Goal: Information Seeking & Learning: Understand process/instructions

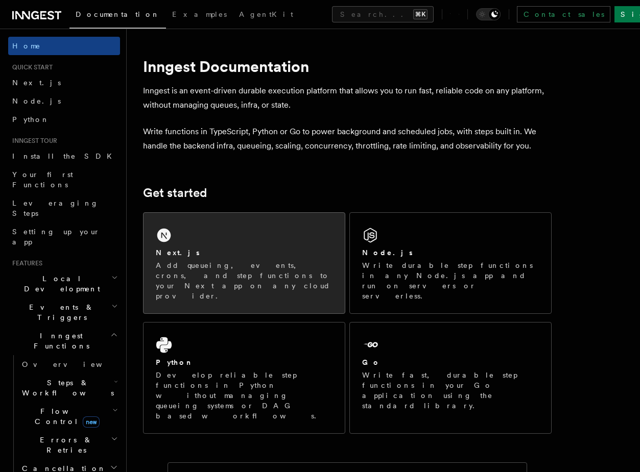
click at [288, 250] on div "Next.js" at bounding box center [244, 253] width 177 height 11
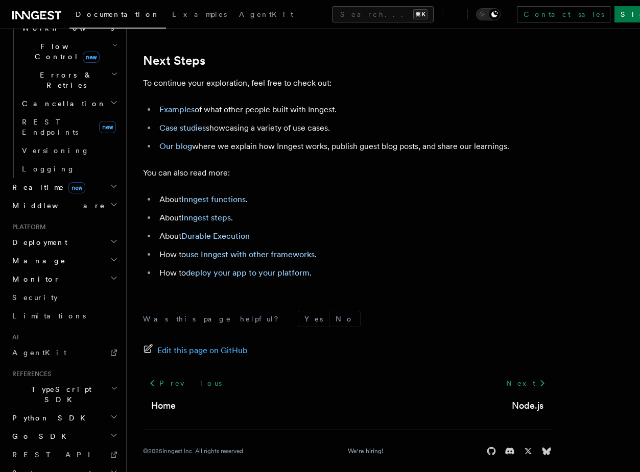
scroll to position [6370, 0]
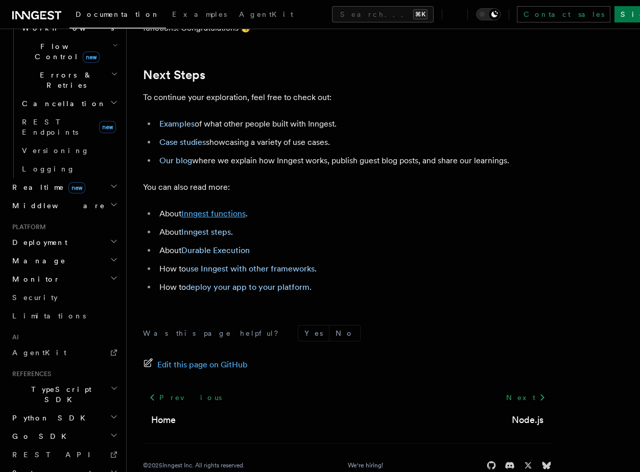
click at [195, 219] on link "Inngest functions" at bounding box center [213, 214] width 64 height 10
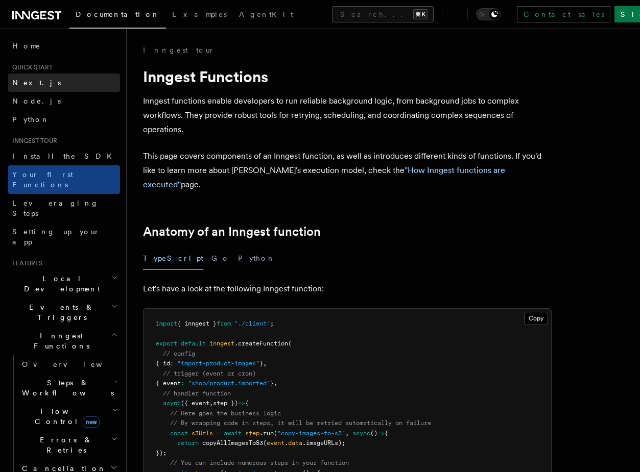
click at [49, 83] on link "Next.js" at bounding box center [64, 83] width 112 height 18
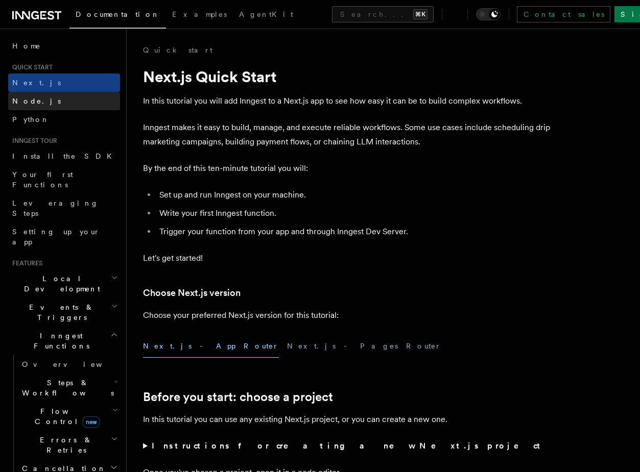
click at [49, 103] on link "Node.js" at bounding box center [64, 101] width 112 height 18
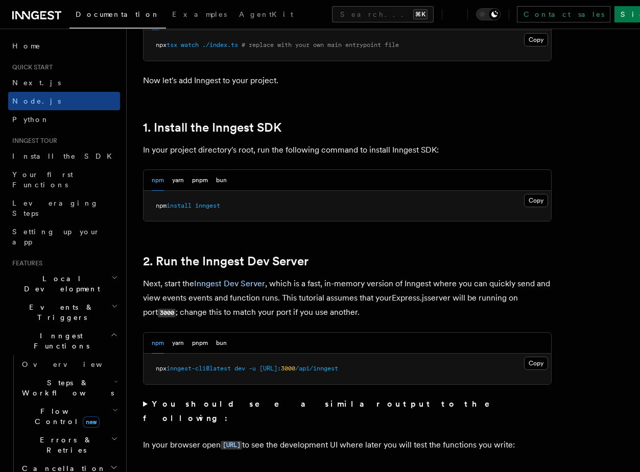
scroll to position [597, 0]
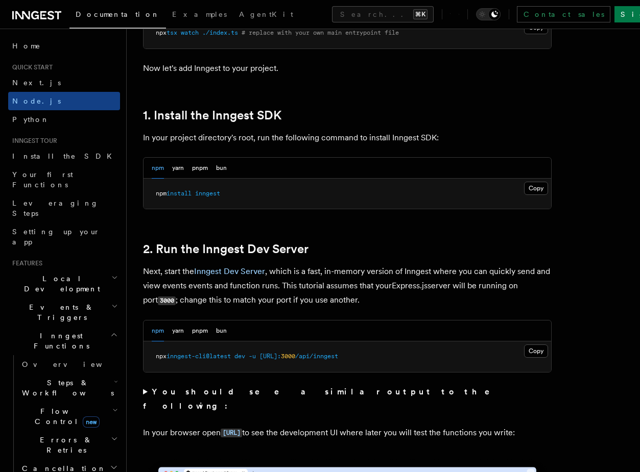
click at [312, 187] on pre "npm install inngest" at bounding box center [348, 194] width 408 height 31
click at [280, 204] on pre "npm install inngest" at bounding box center [348, 194] width 408 height 31
click at [278, 188] on pre "npm install inngest" at bounding box center [348, 194] width 408 height 31
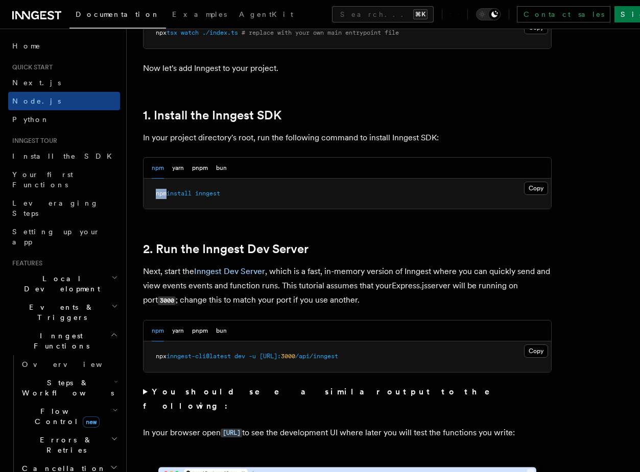
click at [278, 188] on pre "npm install inngest" at bounding box center [348, 194] width 408 height 31
copy article "npm install inngest"
click at [233, 187] on pre "npm install inngest" at bounding box center [348, 194] width 408 height 31
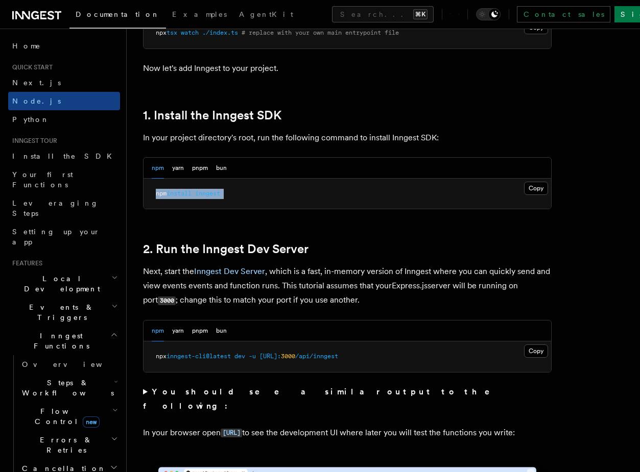
click at [233, 187] on pre "npm install inngest" at bounding box center [348, 194] width 408 height 31
copy article "npm install inngest"
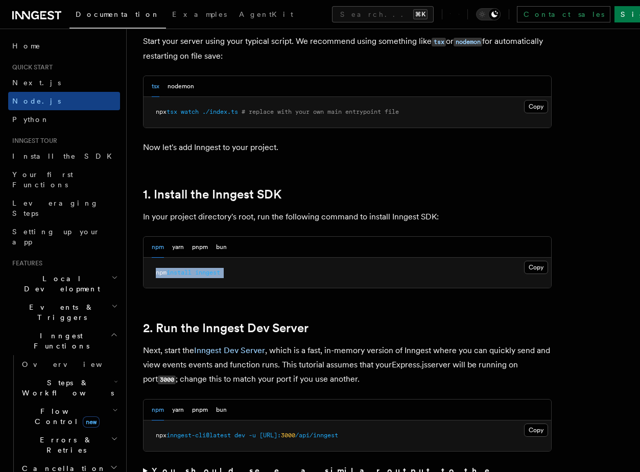
scroll to position [516, 0]
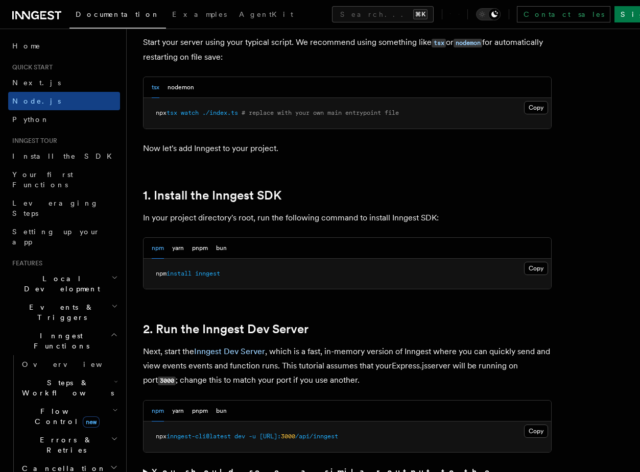
click at [382, 386] on p "Next, start the Inngest Dev Server , which is a fast, in-memory version of Inng…" at bounding box center [347, 366] width 409 height 43
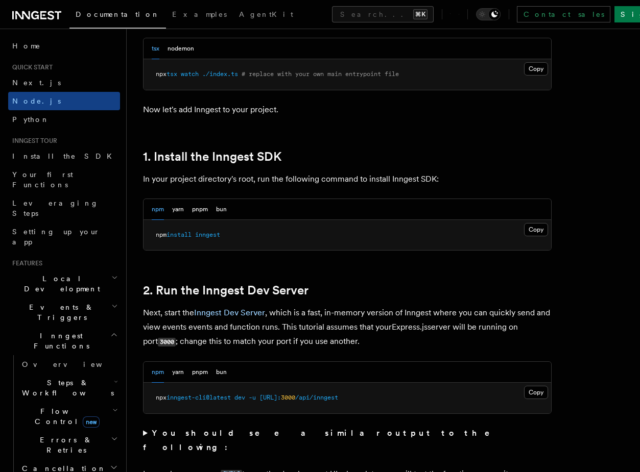
scroll to position [564, 0]
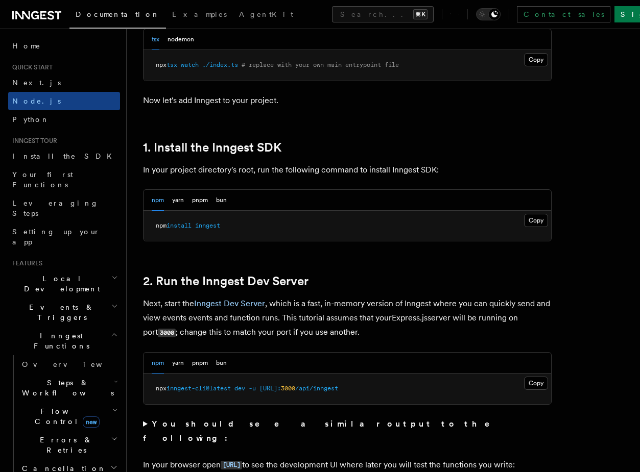
click at [233, 394] on pre "npx inngest-cli@latest dev -u [URL]: 3000 /api/inngest" at bounding box center [348, 389] width 408 height 31
copy div "npx inngest-cli@latest dev -u [URL]: 3000 /api/inngest"
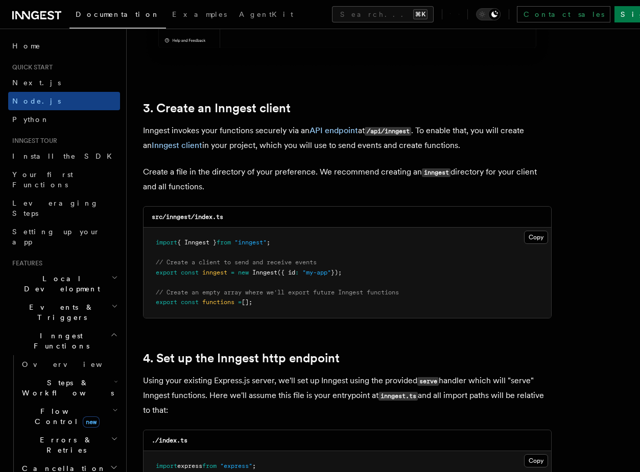
scroll to position [1445, 0]
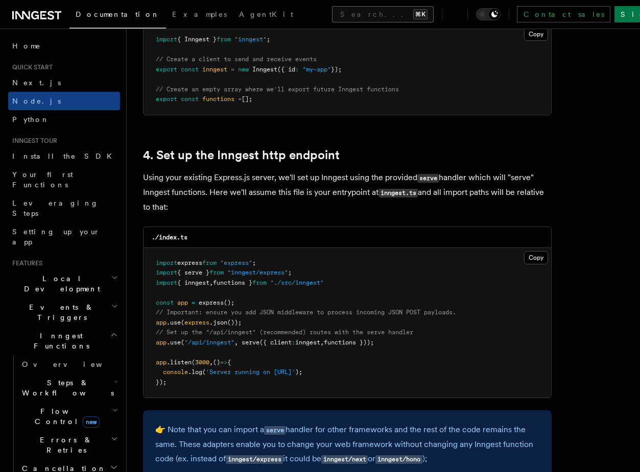
click at [332, 12] on button "Search... ⌘K" at bounding box center [383, 14] width 102 height 16
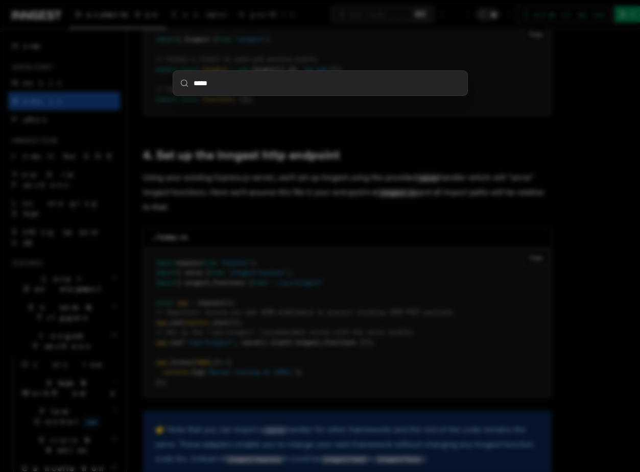
type input "******"
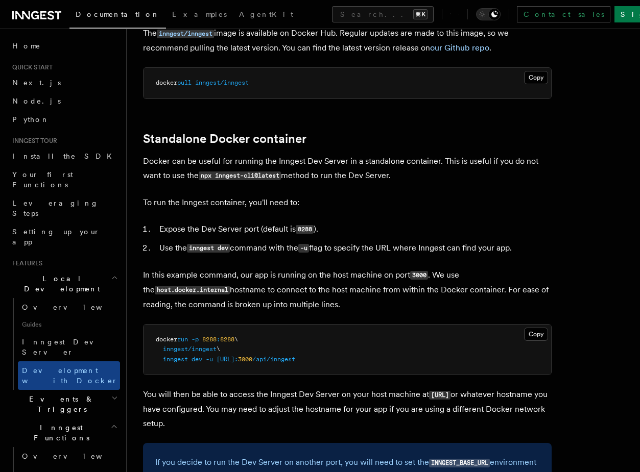
scroll to position [182, 0]
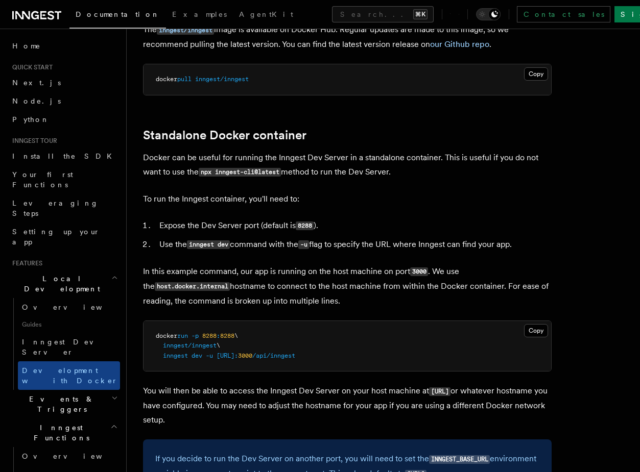
click at [213, 339] on span "8288" at bounding box center [209, 335] width 14 height 7
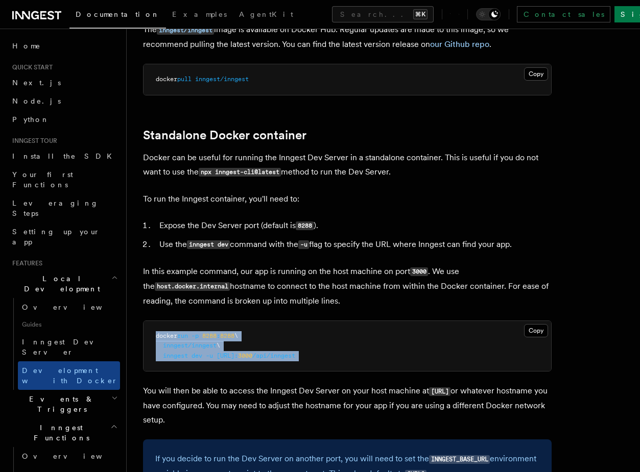
drag, startPoint x: 213, startPoint y: 339, endPoint x: 217, endPoint y: 359, distance: 20.2
click at [217, 359] on code "docker run -p 8288 : 8288 \ inngest/inngest \ inngest dev -u [URL]: 3000 /api/i…" at bounding box center [225, 345] width 139 height 27
copy article "docker run -p 8288 : 8288 \ inngest/inngest \ inngest dev -u [URL]: 3000 /api/i…"
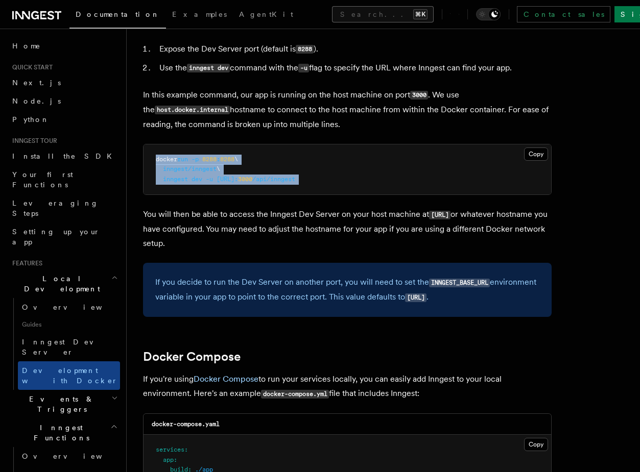
scroll to position [596, 0]
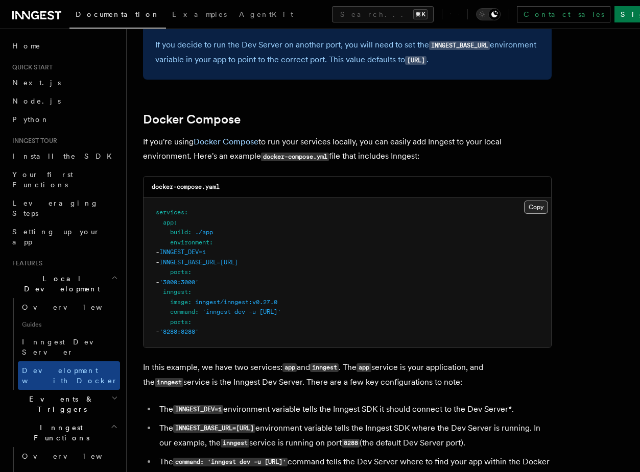
click at [538, 210] on button "Copy Copied" at bounding box center [536, 207] width 24 height 13
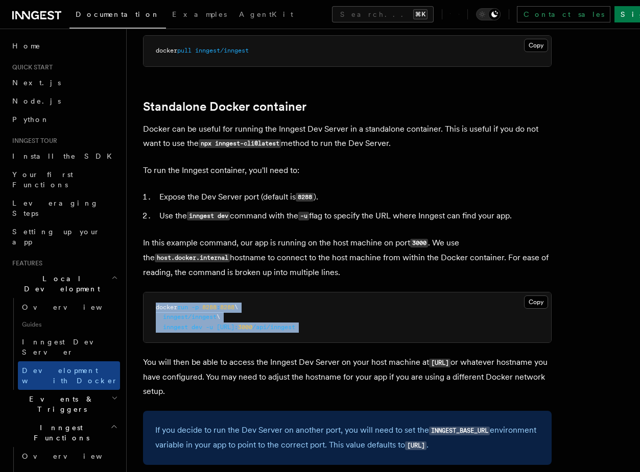
scroll to position [187, 0]
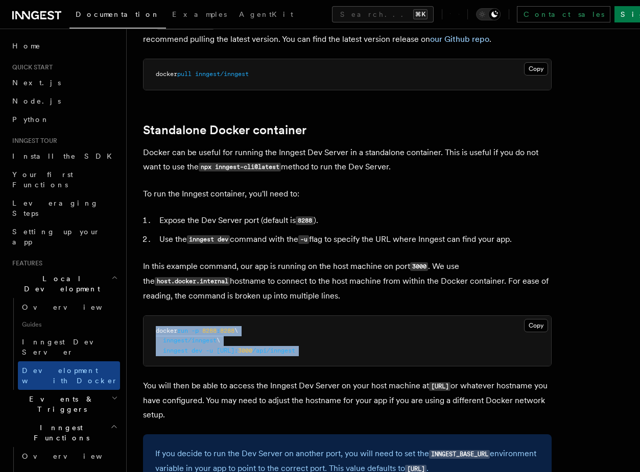
click at [238, 354] on span "[URL]:" at bounding box center [227, 350] width 21 height 7
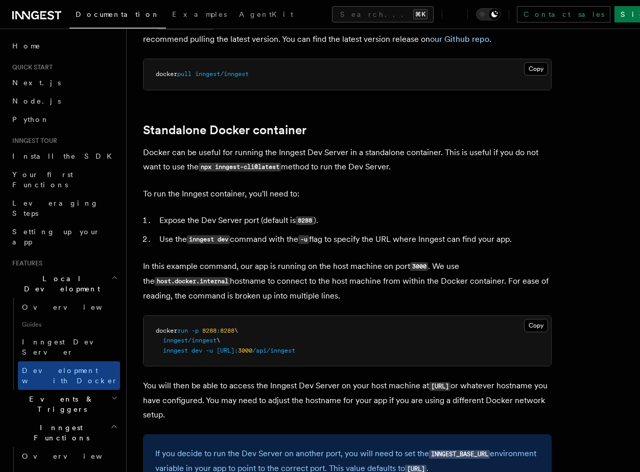
click at [281, 317] on div "Copy Copied docker run -p 8288 : 8288 \ inngest/inngest \ inngest dev -u [URL]:…" at bounding box center [347, 342] width 409 height 52
click at [238, 354] on span "[URL]:" at bounding box center [227, 350] width 21 height 7
drag, startPoint x: 247, startPoint y: 354, endPoint x: 304, endPoint y: 354, distance: 57.2
click at [238, 354] on span "[URL]:" at bounding box center [227, 350] width 21 height 7
copy span "host.docker.internal"
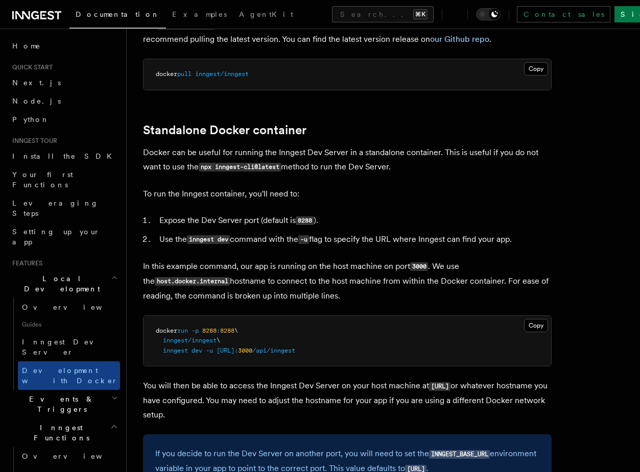
click at [260, 296] on p "In this example command, our app is running on the host machine on port 3000 . …" at bounding box center [347, 281] width 409 height 44
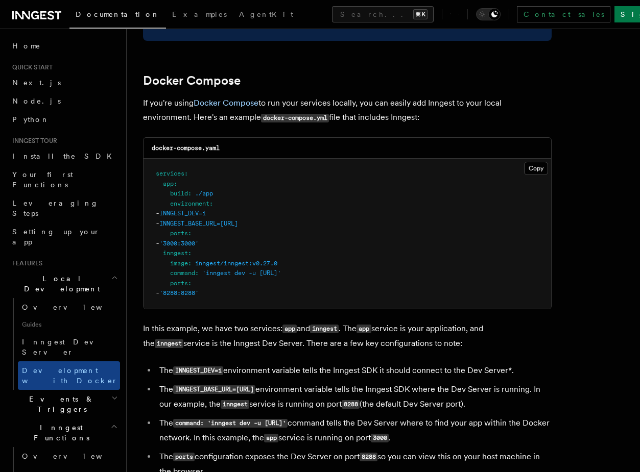
scroll to position [632, 0]
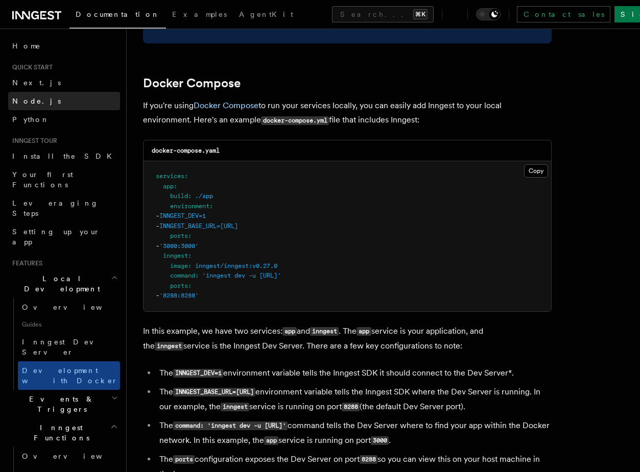
click at [64, 93] on link "Node.js" at bounding box center [64, 101] width 112 height 18
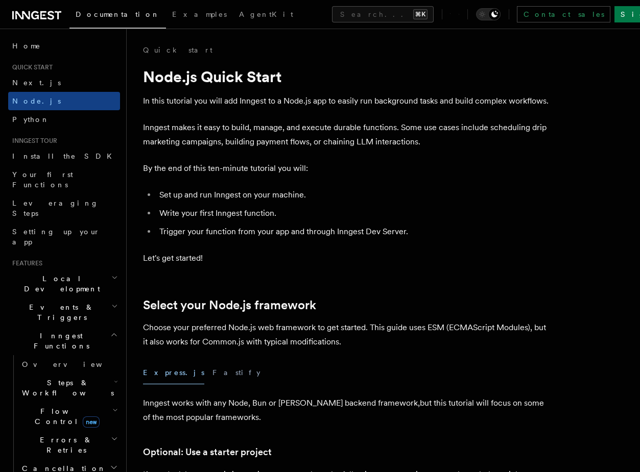
click at [306, 125] on p "Inngest makes it easy to build, manage, and execute durable functions. Some use…" at bounding box center [347, 135] width 409 height 29
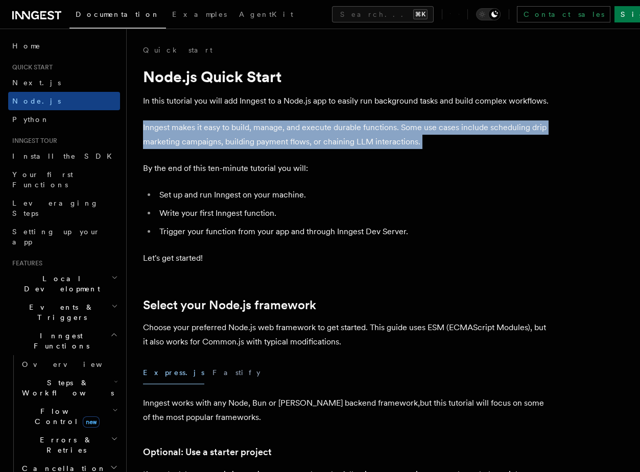
click at [306, 125] on p "Inngest makes it easy to build, manage, and execute durable functions. Some use…" at bounding box center [347, 135] width 409 height 29
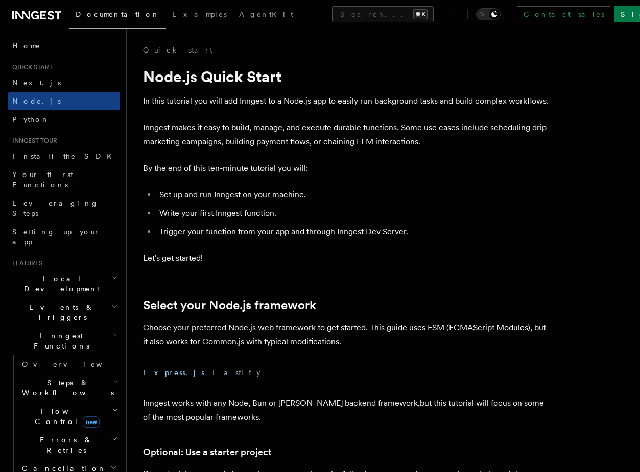
click at [255, 226] on li "Trigger your function from your app and through Inngest Dev Server." at bounding box center [353, 232] width 395 height 14
click at [220, 235] on li "Trigger your function from your app and through Inngest Dev Server." at bounding box center [353, 232] width 395 height 14
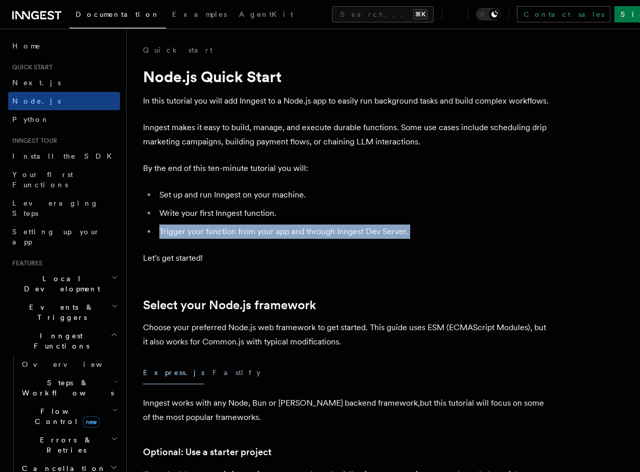
click at [220, 235] on li "Trigger your function from your app and through Inngest Dev Server." at bounding box center [353, 232] width 395 height 14
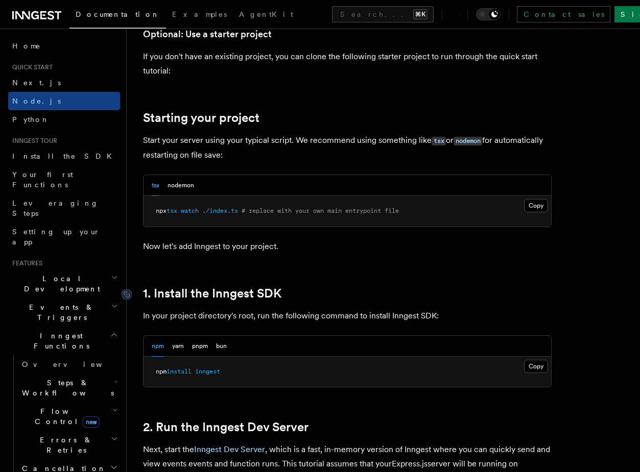
click at [218, 292] on link "1. Install the Inngest SDK" at bounding box center [212, 294] width 138 height 14
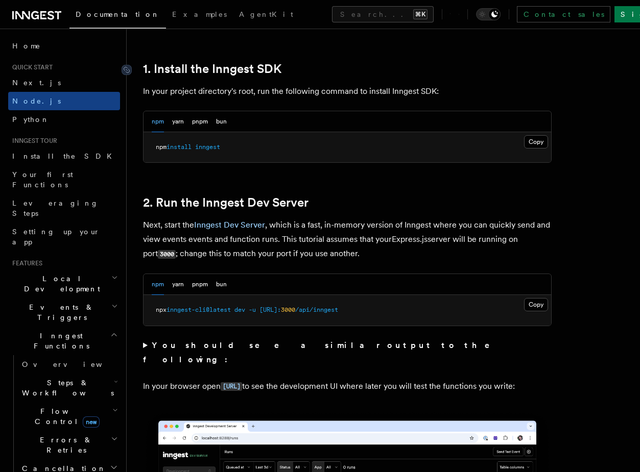
scroll to position [656, 0]
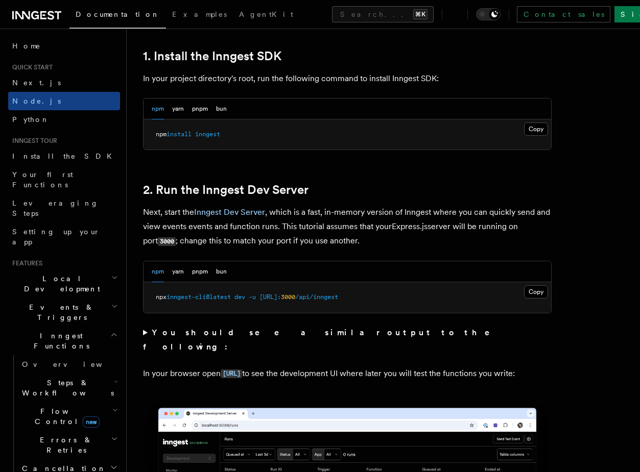
click at [339, 232] on p "Next, start the Inngest Dev Server , which is a fast, in-memory version of Inng…" at bounding box center [347, 226] width 409 height 43
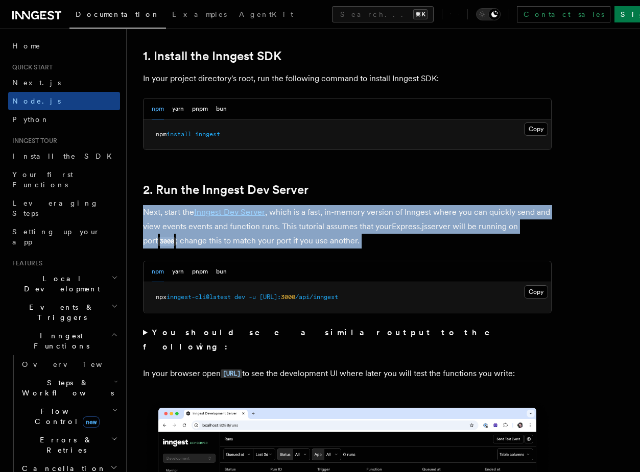
click at [339, 232] on p "Next, start the Inngest Dev Server , which is a fast, in-memory version of Inng…" at bounding box center [347, 226] width 409 height 43
click at [332, 244] on p "Next, start the Inngest Dev Server , which is a fast, in-memory version of Inng…" at bounding box center [347, 226] width 409 height 43
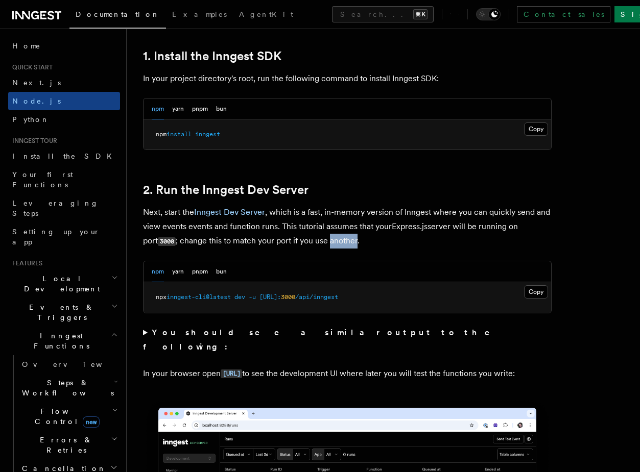
click at [332, 244] on p "Next, start the Inngest Dev Server , which is a fast, in-memory version of Inng…" at bounding box center [347, 226] width 409 height 43
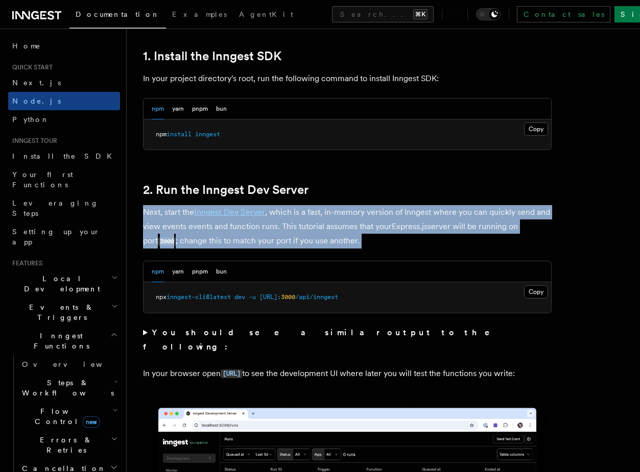
click at [332, 244] on p "Next, start the Inngest Dev Server , which is a fast, in-memory version of Inng…" at bounding box center [347, 226] width 409 height 43
click at [322, 235] on p "Next, start the Inngest Dev Server , which is a fast, in-memory version of Inng…" at bounding box center [347, 226] width 409 height 43
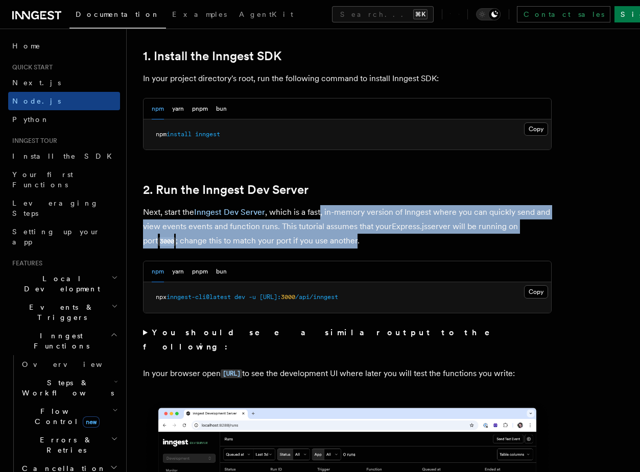
drag, startPoint x: 322, startPoint y: 235, endPoint x: 322, endPoint y: 216, distance: 19.9
click at [322, 216] on p "Next, start the Inngest Dev Server , which is a fast, in-memory version of Inng…" at bounding box center [347, 226] width 409 height 43
drag, startPoint x: 322, startPoint y: 216, endPoint x: 322, endPoint y: 241, distance: 25.0
click at [322, 241] on p "Next, start the Inngest Dev Server , which is a fast, in-memory version of Inng…" at bounding box center [347, 226] width 409 height 43
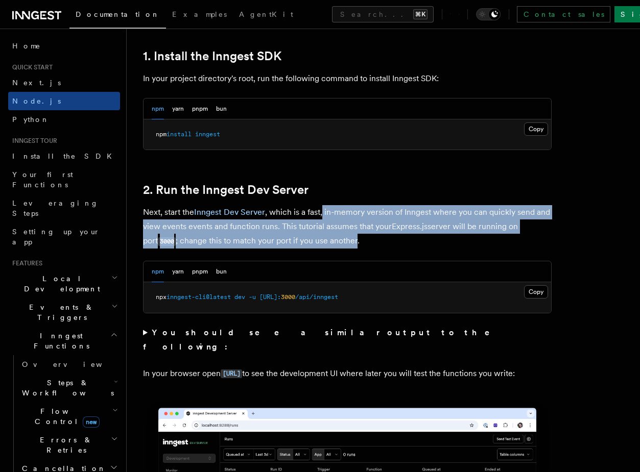
click at [322, 241] on p "Next, start the Inngest Dev Server , which is a fast, in-memory version of Inng…" at bounding box center [347, 226] width 409 height 43
drag, startPoint x: 322, startPoint y: 241, endPoint x: 302, endPoint y: 218, distance: 30.0
click at [302, 218] on p "Next, start the Inngest Dev Server , which is a fast, in-memory version of Inng…" at bounding box center [347, 226] width 409 height 43
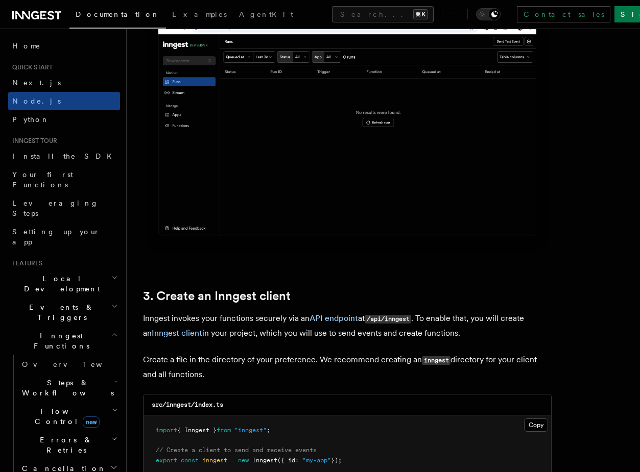
scroll to position [1182, 0]
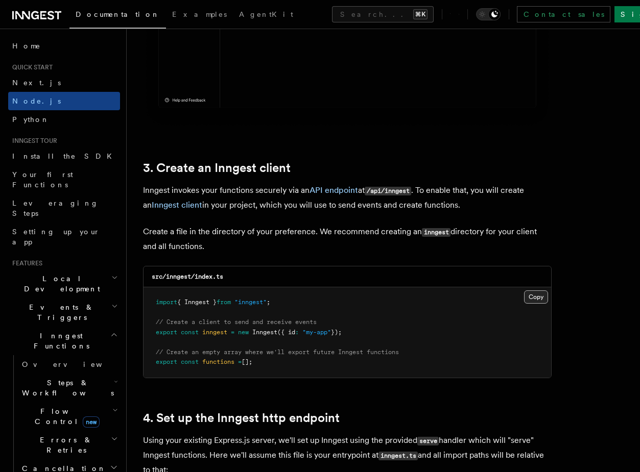
click at [535, 298] on button "Copy Copied" at bounding box center [536, 297] width 24 height 13
click at [243, 212] on p "Inngest invokes your functions securely via an API endpoint at /api/inngest . T…" at bounding box center [347, 197] width 409 height 29
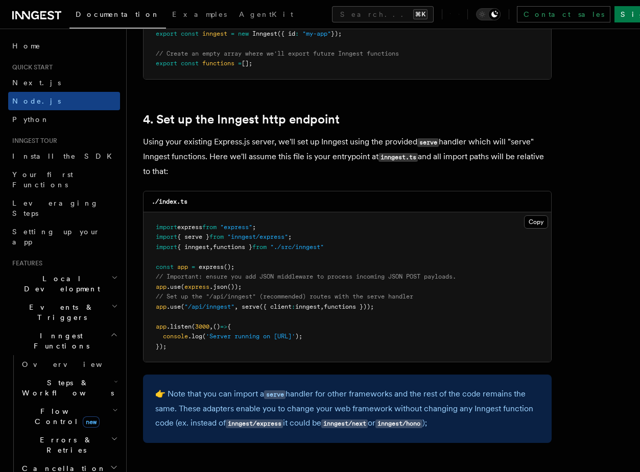
scroll to position [1560, 0]
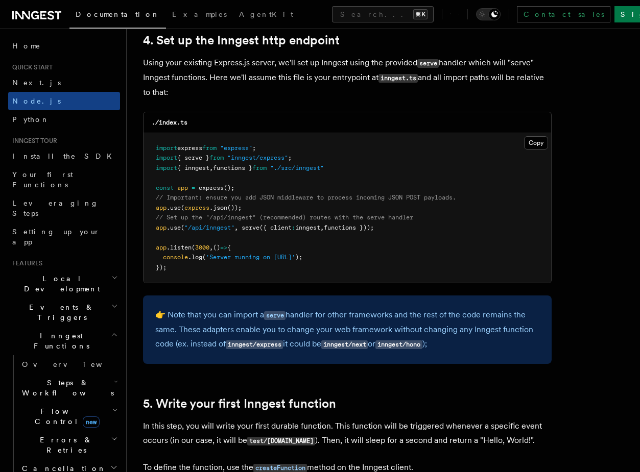
click at [247, 149] on span ""express"" at bounding box center [236, 148] width 32 height 7
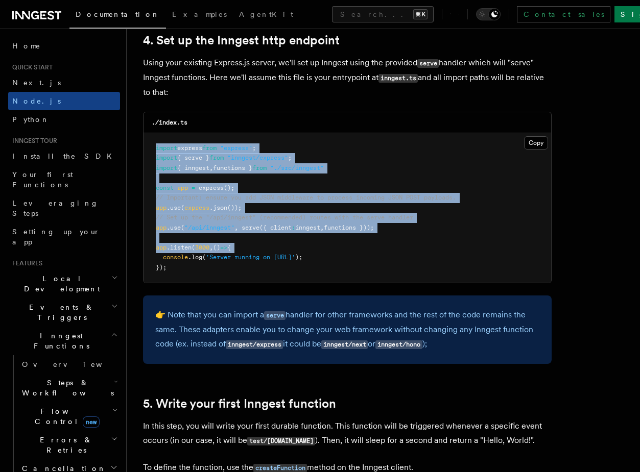
drag, startPoint x: 247, startPoint y: 149, endPoint x: 247, endPoint y: 244, distance: 95.0
click at [247, 245] on pre "import express from "express" ; import { serve } from "inngest/express" ; impor…" at bounding box center [348, 208] width 408 height 150
click at [247, 244] on pre "import express from "express" ; import { serve } from "inngest/express" ; impor…" at bounding box center [348, 208] width 408 height 150
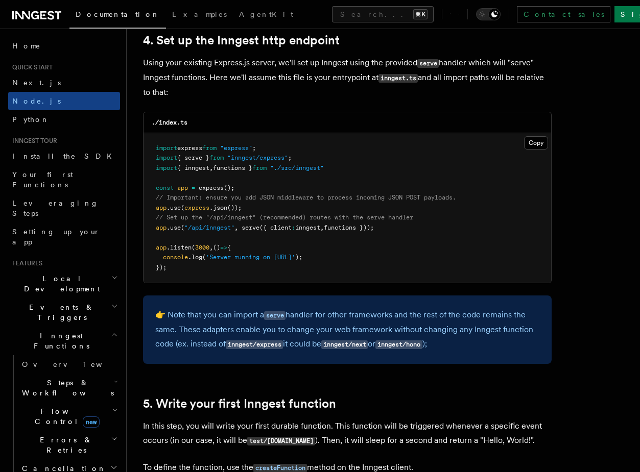
click at [244, 220] on span "// Set up the "/api/inngest" (recommended) routes with the serve handler" at bounding box center [284, 217] width 257 height 7
click at [244, 230] on span "serve" at bounding box center [251, 227] width 18 height 7
click at [234, 172] on span "functions }" at bounding box center [232, 167] width 39 height 7
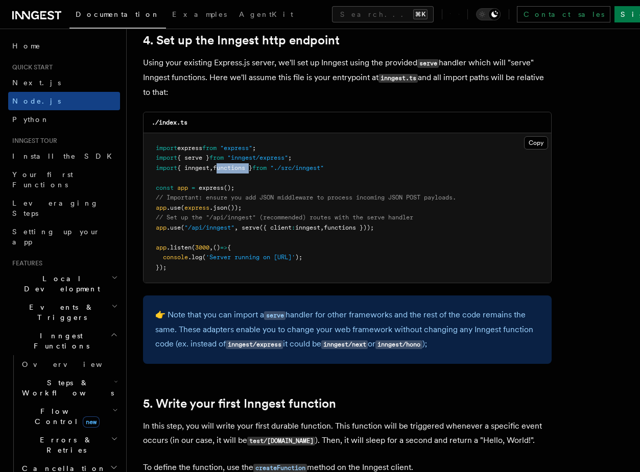
click at [234, 172] on span "functions }" at bounding box center [232, 167] width 39 height 7
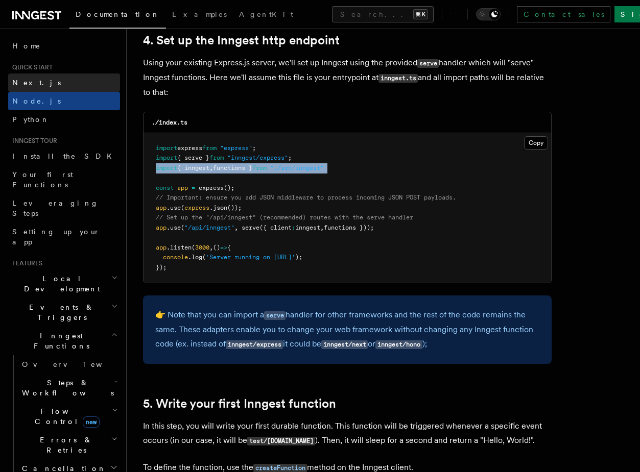
click at [71, 81] on link "Next.js" at bounding box center [64, 83] width 112 height 18
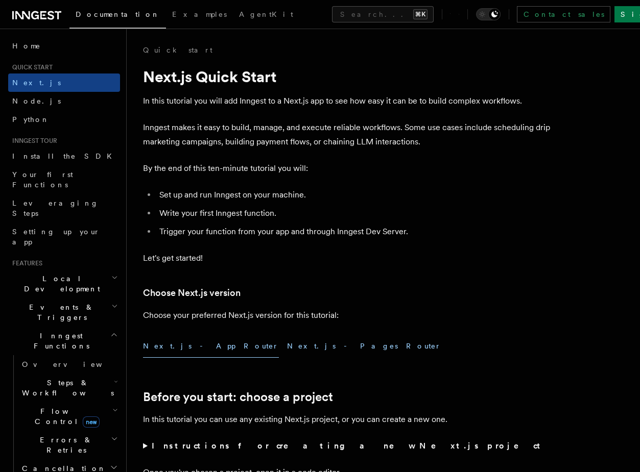
click at [287, 348] on button "Next.js - Pages Router" at bounding box center [364, 346] width 154 height 23
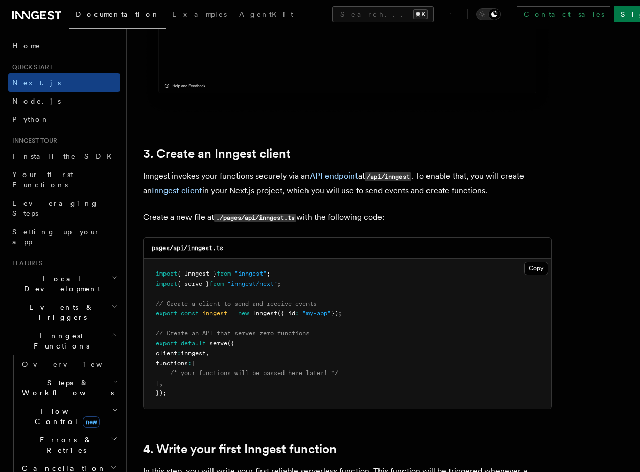
scroll to position [1117, 0]
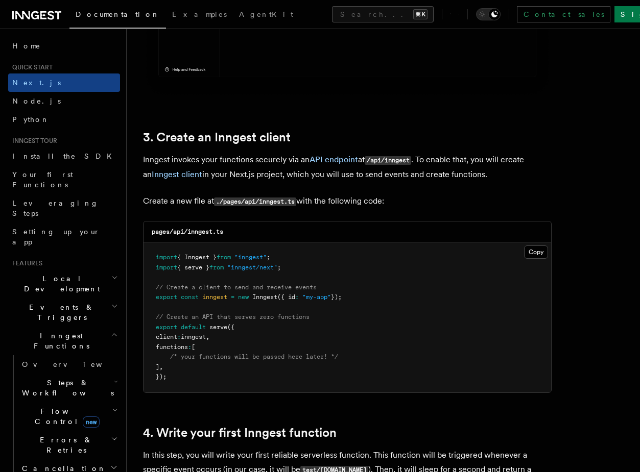
click at [234, 330] on span "({" at bounding box center [230, 327] width 7 height 7
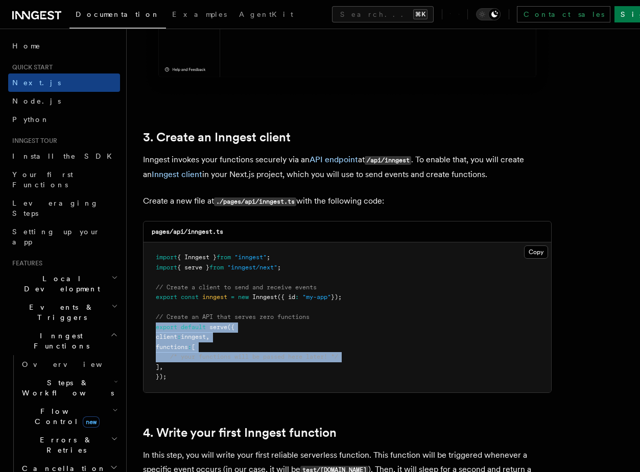
drag, startPoint x: 234, startPoint y: 330, endPoint x: 234, endPoint y: 358, distance: 27.1
click at [234, 358] on code "import { Inngest } from "inngest" ; import { serve } from "inngest/next" ; // C…" at bounding box center [249, 317] width 186 height 127
click at [234, 358] on span "/* your functions will be passed here later! */" at bounding box center [254, 356] width 168 height 7
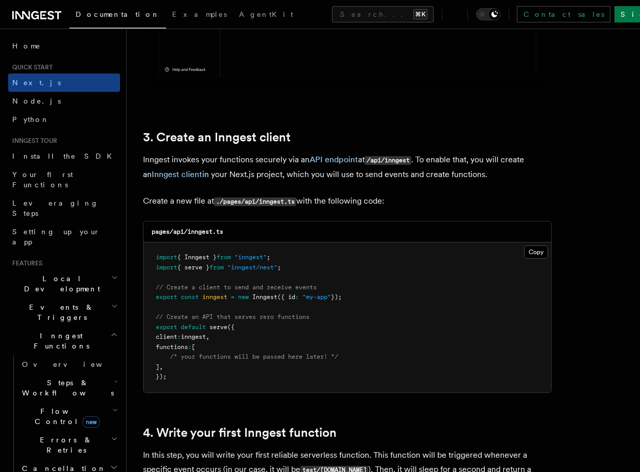
click at [234, 375] on pre "import { Inngest } from "inngest" ; import { serve } from "inngest/next" ; // C…" at bounding box center [348, 318] width 408 height 150
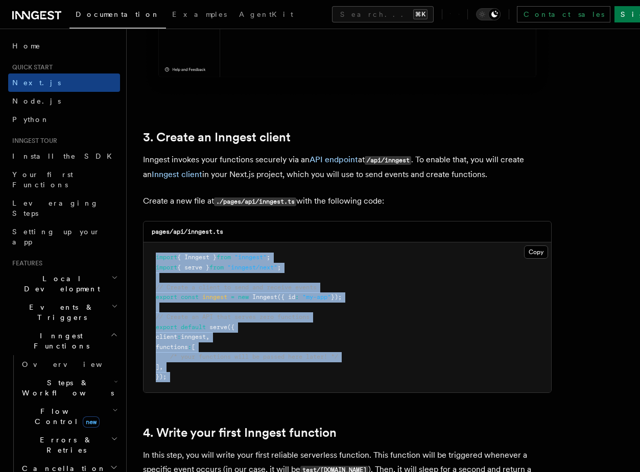
drag, startPoint x: 234, startPoint y: 375, endPoint x: 144, endPoint y: 256, distance: 149.1
click at [144, 256] on pre "import { Inngest } from "inngest" ; import { serve } from "inngest/next" ; // C…" at bounding box center [348, 318] width 408 height 150
copy article "import { Inngest } from "inngest" ; import { serve } from "inngest/next" ; // C…"
click at [226, 275] on pre "import { Inngest } from "inngest" ; import { serve } from "inngest/next" ; // C…" at bounding box center [348, 318] width 408 height 150
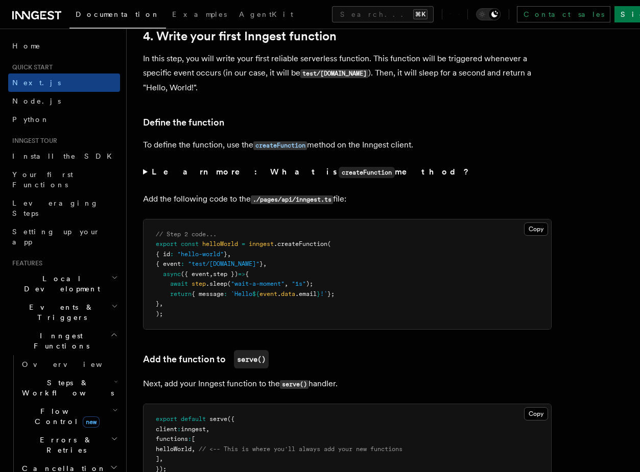
scroll to position [1527, 0]
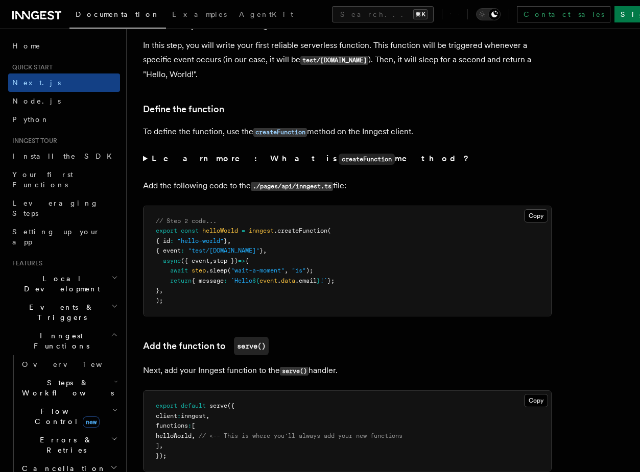
click at [212, 233] on span "helloWorld" at bounding box center [220, 230] width 36 height 7
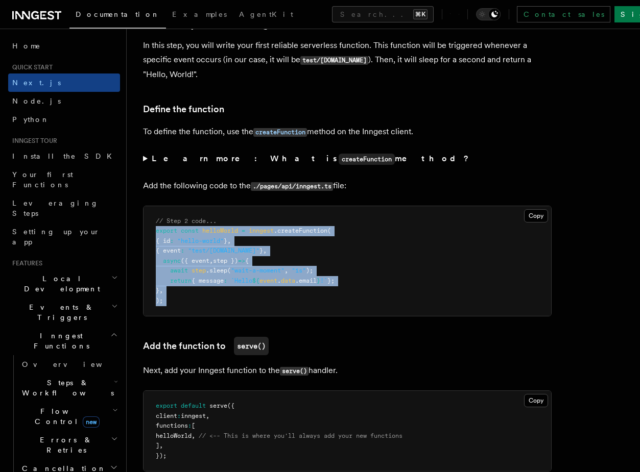
drag, startPoint x: 212, startPoint y: 233, endPoint x: 211, endPoint y: 317, distance: 83.8
click at [211, 317] on pre "// Step 2 code... export const helloWorld = inngest .createFunction ( { id : "h…" at bounding box center [348, 261] width 408 height 110
copy article "export const helloWorld = inngest .createFunction ( { id : "hello-world" } , { …"
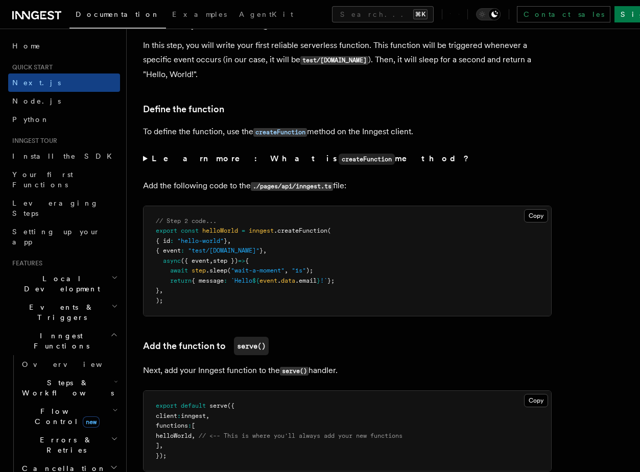
click at [207, 234] on span "helloWorld" at bounding box center [220, 230] width 36 height 7
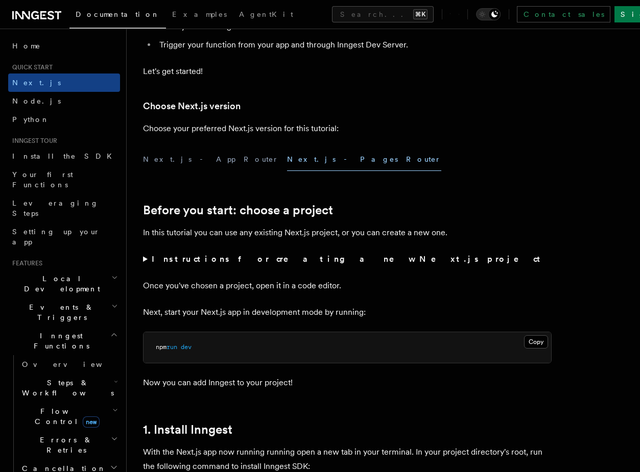
scroll to position [0, 0]
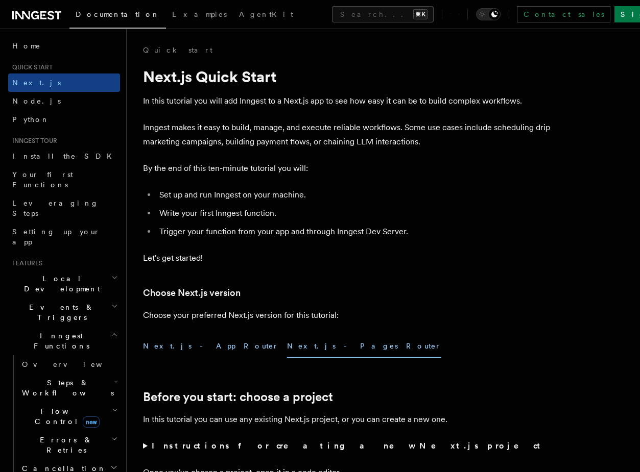
click at [186, 352] on button "Next.js - App Router" at bounding box center [211, 346] width 136 height 23
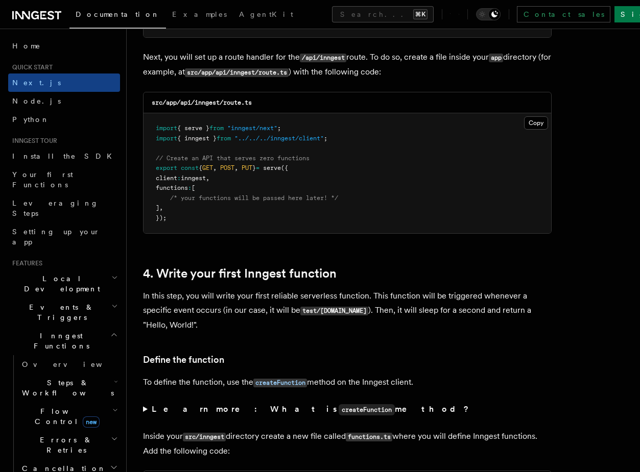
scroll to position [1413, 0]
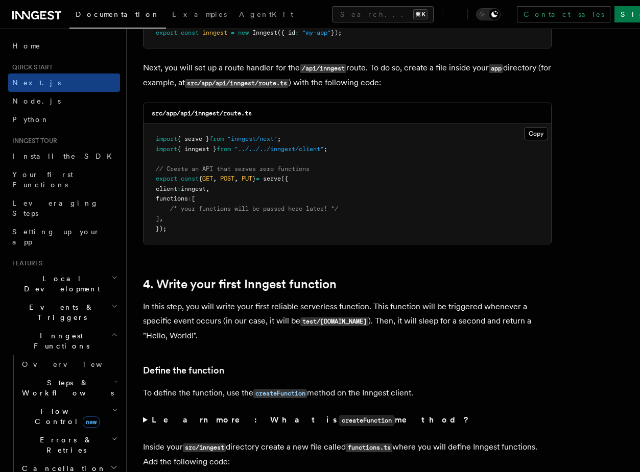
click at [529, 136] on button "Copy Copied" at bounding box center [536, 133] width 24 height 13
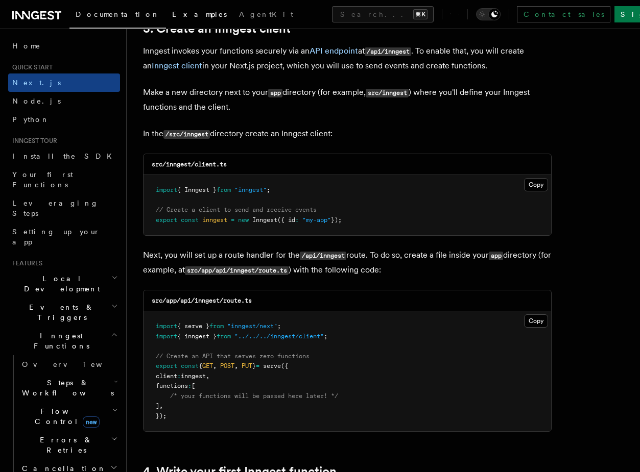
scroll to position [1212, 0]
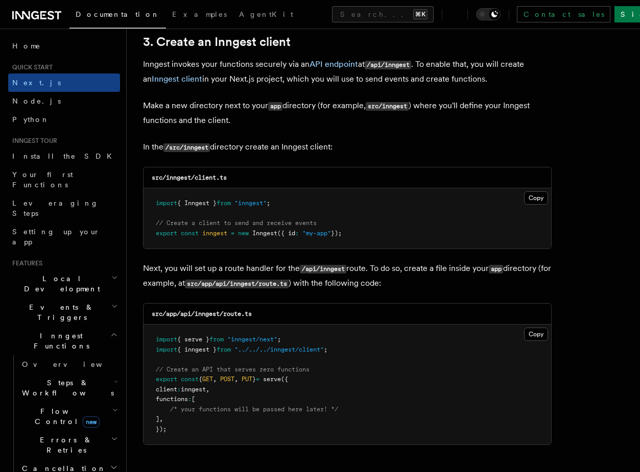
click at [226, 230] on pre "import { Inngest } from "inngest" ; // Create a client to send and receive even…" at bounding box center [348, 218] width 408 height 60
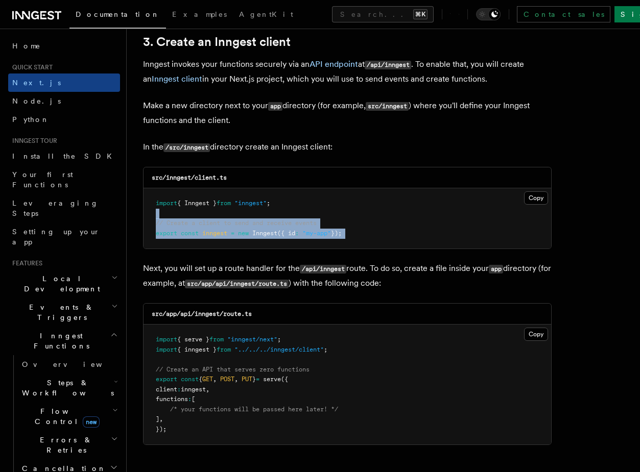
drag, startPoint x: 226, startPoint y: 230, endPoint x: 226, endPoint y: 210, distance: 19.9
click at [226, 209] on pre "import { Inngest } from "inngest" ; // Create a client to send and receive even…" at bounding box center [348, 218] width 408 height 60
copy code "import { Inngest } from "inngest" ; // Create a client to send and receive even…"
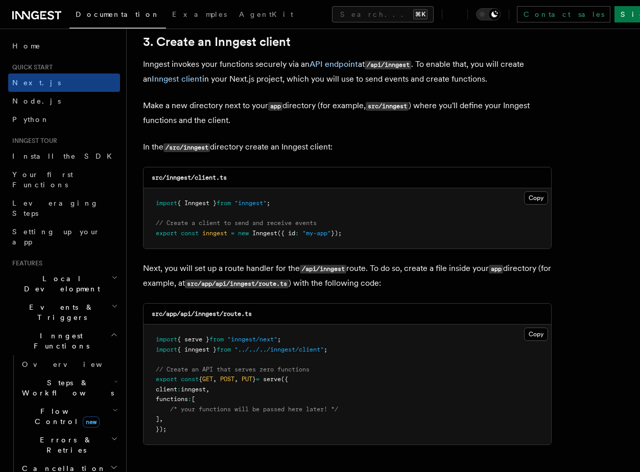
click at [253, 324] on div "src/app/api/inngest/route.ts" at bounding box center [348, 314] width 408 height 21
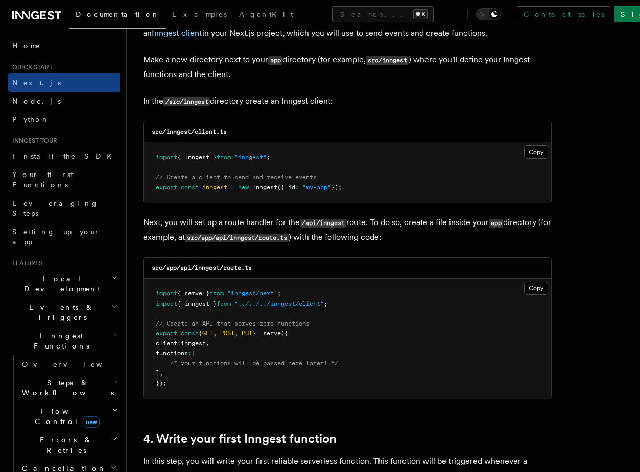
click at [242, 301] on pre "import { serve } from "inngest/next" ; import { inngest } from "../../../innges…" at bounding box center [348, 339] width 408 height 120
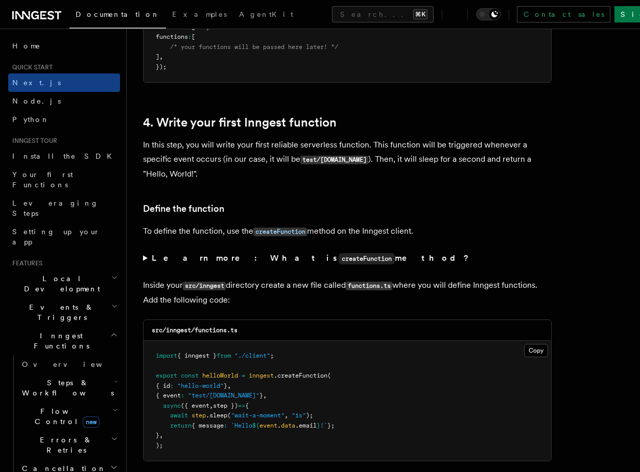
scroll to position [1647, 0]
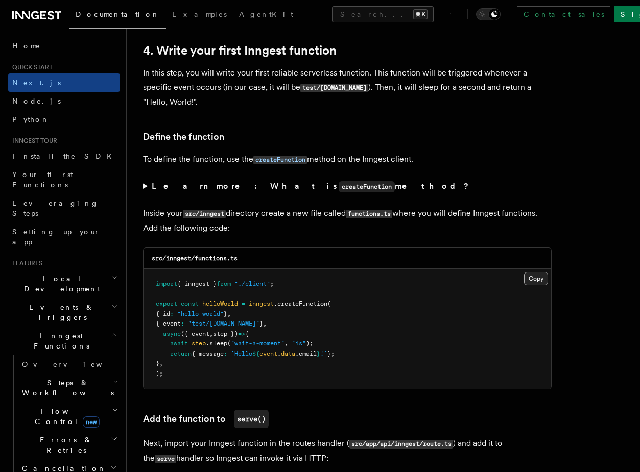
click at [528, 285] on button "Copy Copied" at bounding box center [536, 278] width 24 height 13
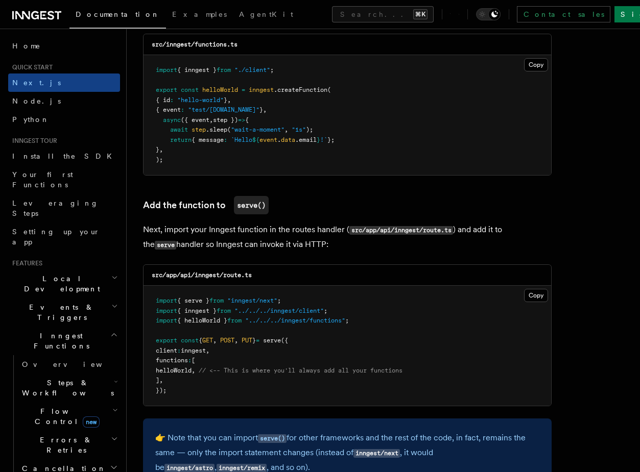
scroll to position [1897, 0]
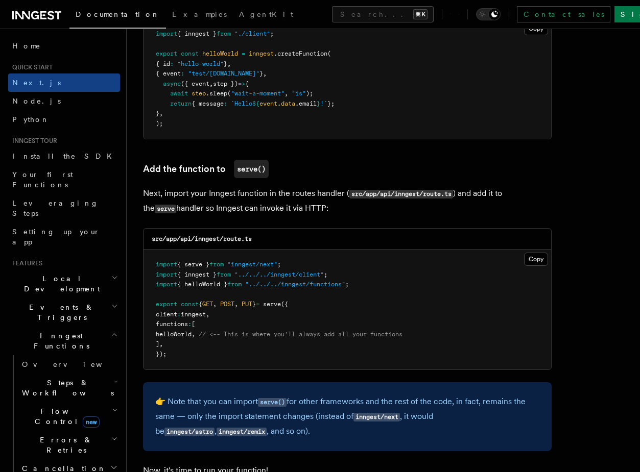
click at [211, 252] on pre "import { serve } from "inngest/next" ; import { inngest } from "../../../innges…" at bounding box center [348, 310] width 408 height 120
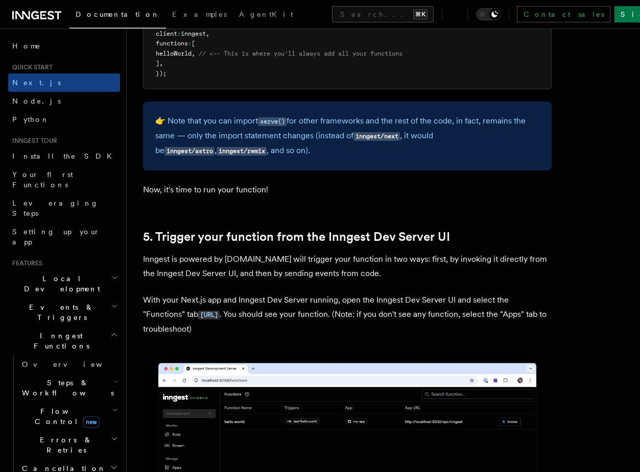
scroll to position [2330, 0]
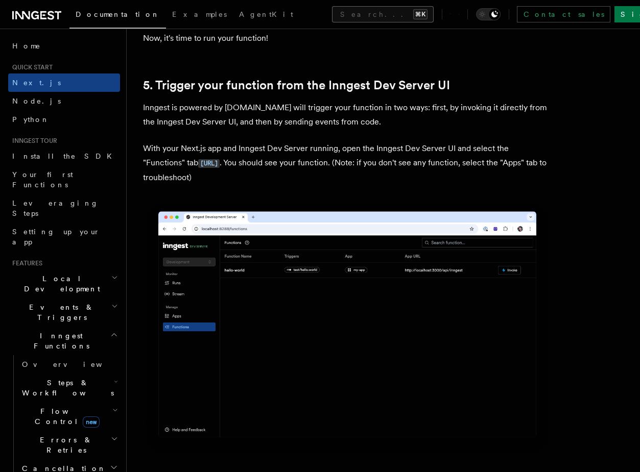
click at [332, 16] on button "Search... ⌘K" at bounding box center [383, 14] width 102 height 16
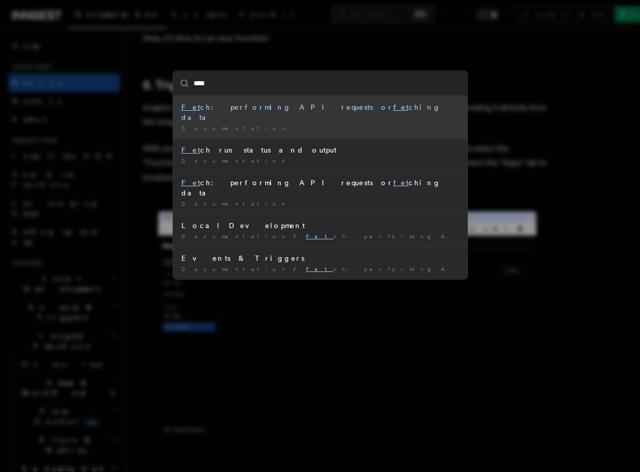
type input "*****"
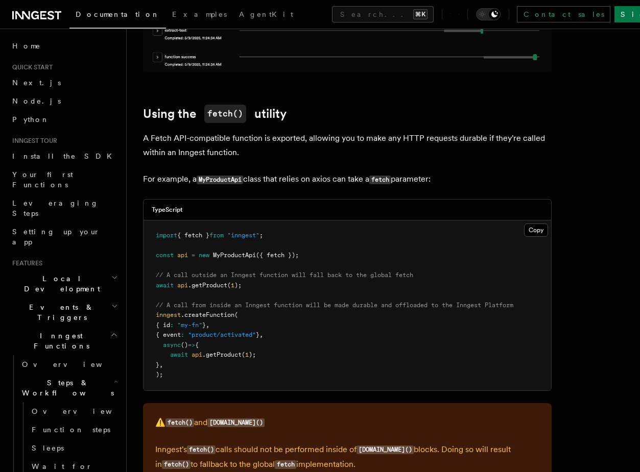
scroll to position [1070, 0]
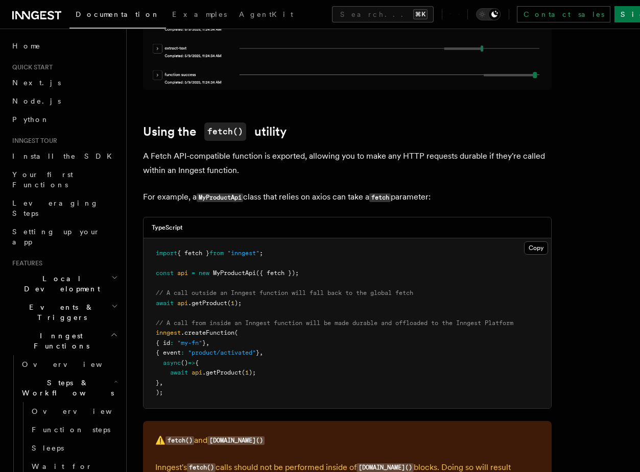
click at [224, 250] on span "from" at bounding box center [216, 253] width 14 height 7
copy code "import { fetch } from "inngest" ;"
